Goal: Check status: Check status

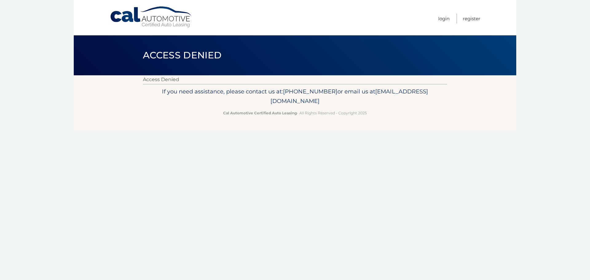
click at [145, 17] on link "Cal Automotive" at bounding box center [151, 17] width 83 height 22
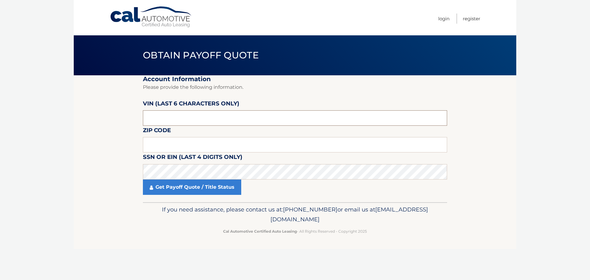
click at [170, 120] on input "text" at bounding box center [295, 117] width 304 height 15
type input "025345"
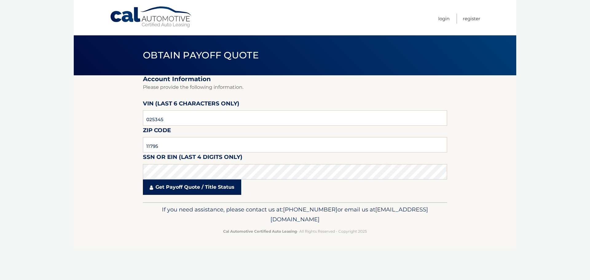
click at [184, 186] on link "Get Payoff Quote / Title Status" at bounding box center [192, 186] width 98 height 15
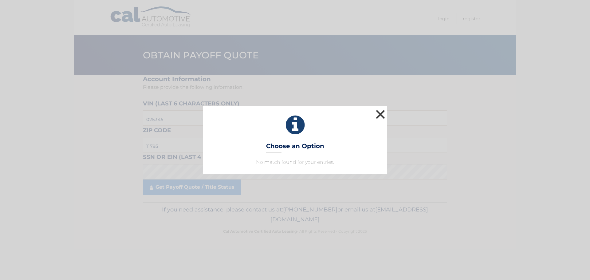
click at [381, 114] on button "×" at bounding box center [380, 114] width 12 height 12
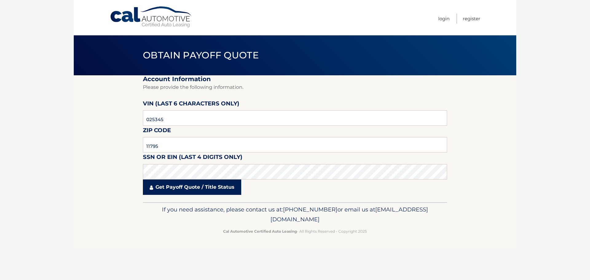
click at [212, 188] on link "Get Payoff Quote / Title Status" at bounding box center [192, 186] width 98 height 15
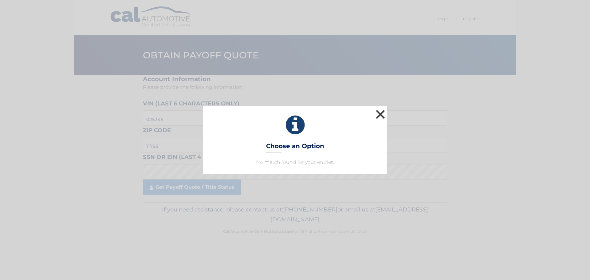
click at [376, 114] on button "×" at bounding box center [380, 114] width 12 height 12
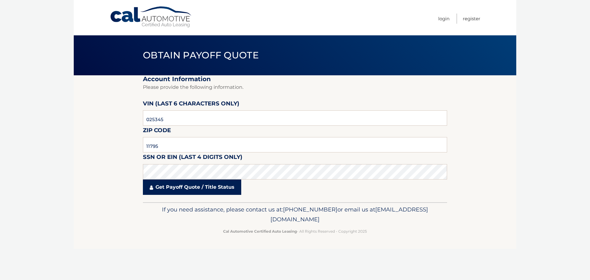
click at [187, 187] on link "Get Payoff Quote / Title Status" at bounding box center [192, 186] width 98 height 15
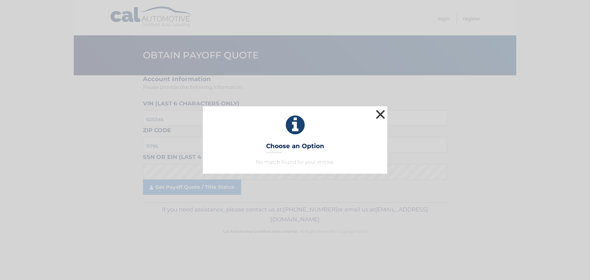
click at [381, 112] on button "×" at bounding box center [380, 114] width 12 height 12
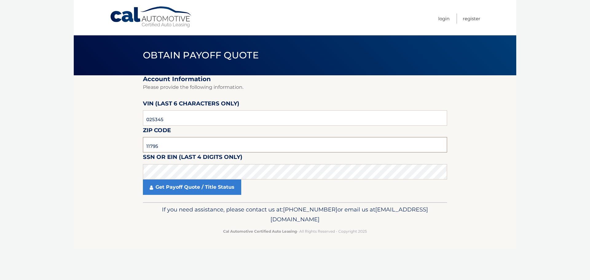
click at [166, 148] on input "11795" at bounding box center [295, 144] width 304 height 15
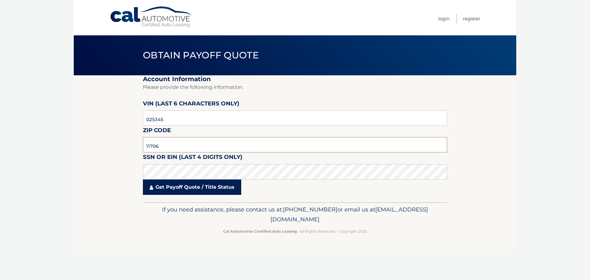
type input "11706"
click at [186, 188] on link "Get Payoff Quote / Title Status" at bounding box center [192, 186] width 98 height 15
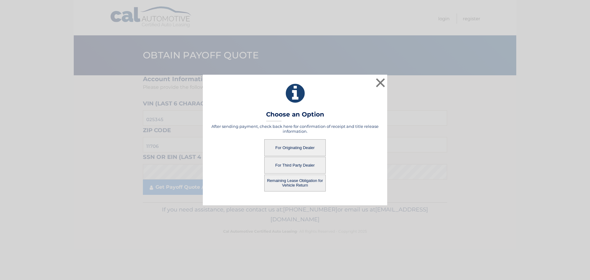
click at [295, 147] on button "For Originating Dealer" at bounding box center [294, 147] width 61 height 17
click at [291, 144] on button "For Originating Dealer" at bounding box center [294, 147] width 61 height 17
